Goal: Check status: Check status

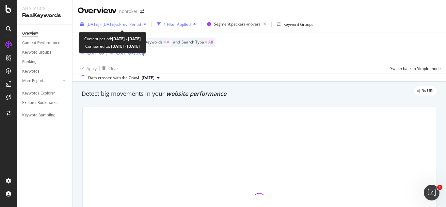
click at [141, 22] on span "vs Prev. Period" at bounding box center [128, 25] width 26 height 6
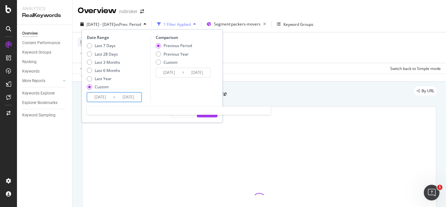
click at [115, 95] on input "[DATE]" at bounding box center [128, 96] width 26 height 9
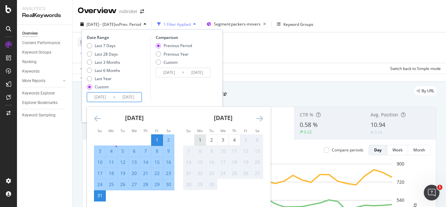
click at [198, 135] on div "1" at bounding box center [200, 139] width 11 height 11
type input "[DATE]"
click at [132, 95] on input "[DATE]" at bounding box center [128, 96] width 26 height 9
click at [232, 135] on div "4" at bounding box center [234, 139] width 11 height 11
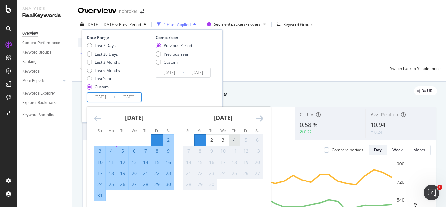
type input "[DATE]"
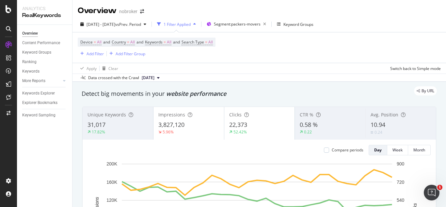
click at [232, 135] on div "Clicks 22,373 52.42%" at bounding box center [259, 122] width 71 height 29
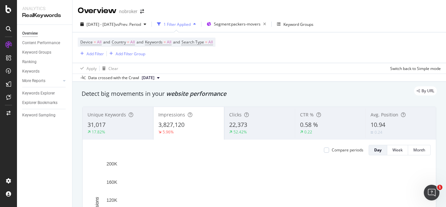
scroll to position [0, 0]
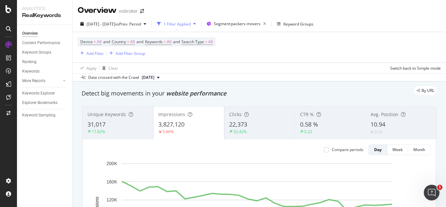
click at [250, 116] on div "Clicks" at bounding box center [259, 114] width 61 height 7
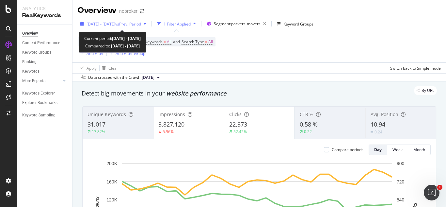
click at [138, 24] on span "vs Prev. Period" at bounding box center [128, 24] width 26 height 6
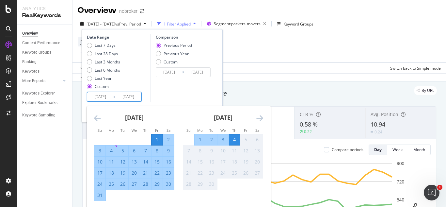
click at [104, 95] on input "[DATE]" at bounding box center [100, 96] width 26 height 9
click at [200, 139] on div "1" at bounding box center [200, 139] width 11 height 7
type input "[DATE]"
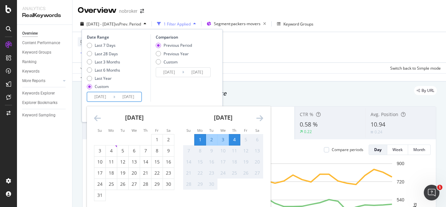
click at [240, 138] on td "5" at bounding box center [245, 139] width 11 height 11
click at [238, 138] on div "4" at bounding box center [234, 139] width 11 height 7
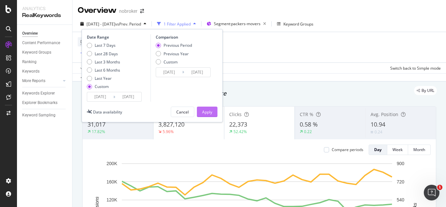
click at [214, 109] on button "Apply" at bounding box center [207, 111] width 21 height 10
